Goal: Obtain resource: Download file/media

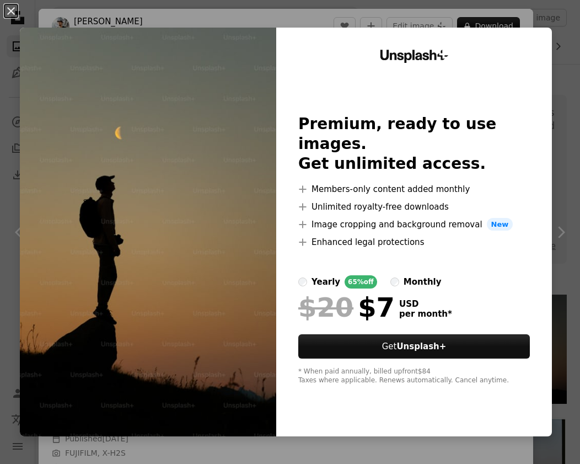
click at [496, 14] on div "An X shape Unsplash+ Premium, ready to use images. Get unlimited access. A plus…" at bounding box center [290, 232] width 580 height 464
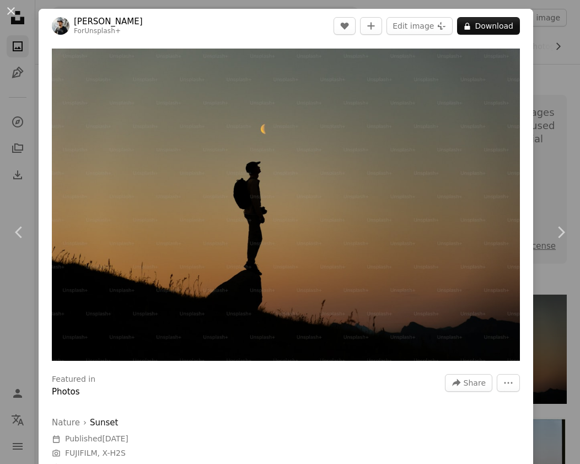
click at [511, 6] on div "An X shape Chevron left Chevron right [PERSON_NAME] For Unsplash+ A heart A plu…" at bounding box center [290, 232] width 580 height 464
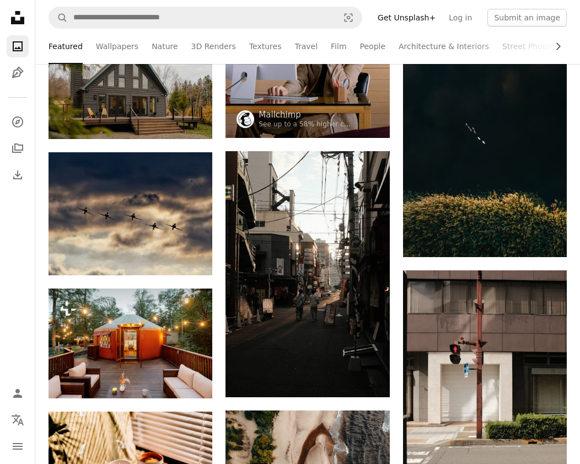
scroll to position [7347, 0]
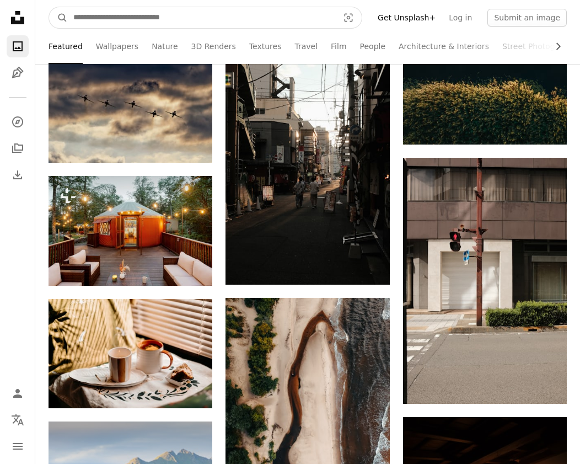
click at [120, 19] on input "Find visuals sitewide" at bounding box center [201, 17] width 267 height 21
type input "******"
click at [49, 7] on button "A magnifying glass" at bounding box center [58, 17] width 19 height 21
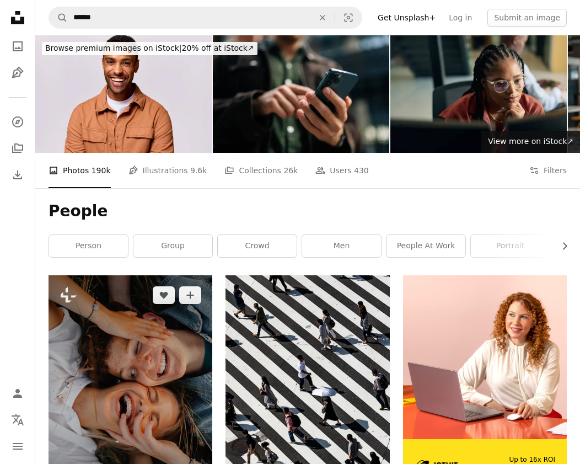
click at [118, 345] on img at bounding box center [131, 398] width 164 height 246
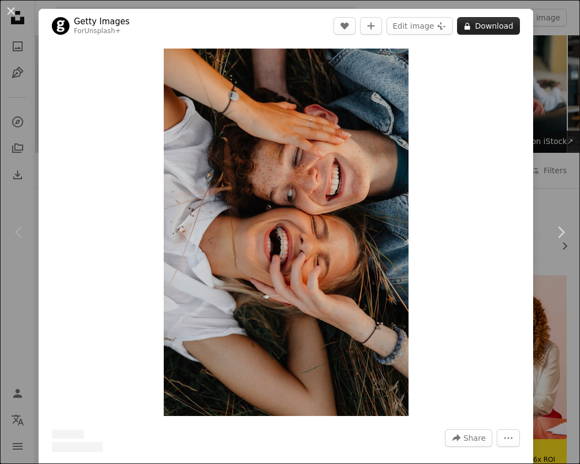
click at [479, 31] on button "A lock Download" at bounding box center [488, 26] width 63 height 18
